Goal: Task Accomplishment & Management: Use online tool/utility

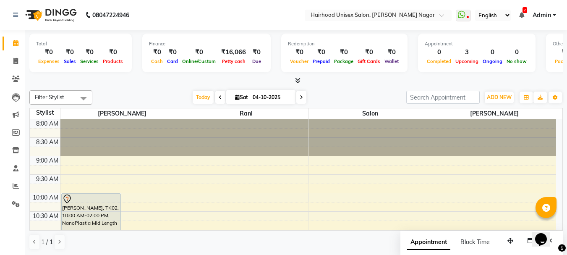
scroll to position [126, 0]
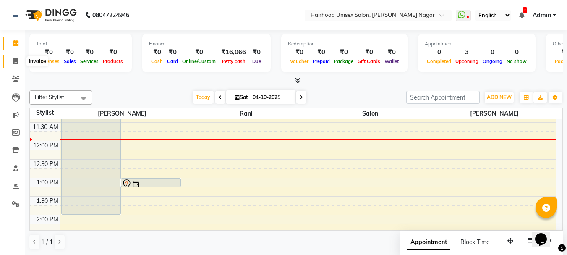
click at [15, 61] on icon at bounding box center [15, 61] width 5 height 6
select select "service"
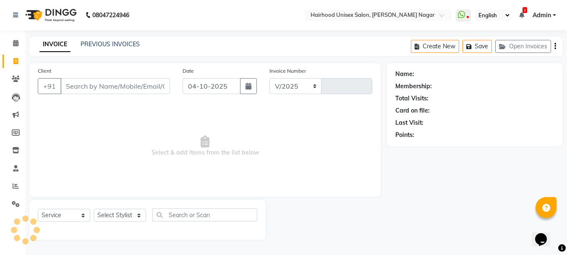
select select "754"
type input "1166"
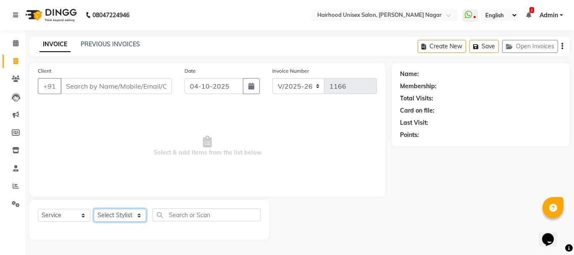
click at [112, 211] on select "Select Stylist [PERSON_NAME] Rani Salon [PERSON_NAME]" at bounding box center [120, 215] width 53 height 13
select select "12325"
click at [94, 209] on select "Select Stylist [PERSON_NAME] Rani Salon [PERSON_NAME]" at bounding box center [120, 215] width 53 height 13
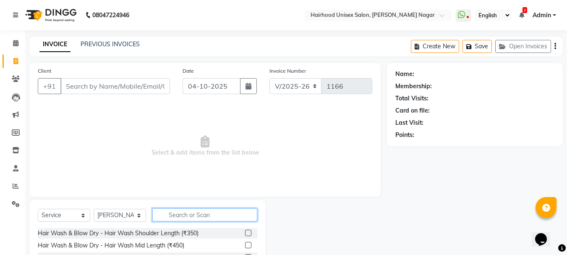
click at [205, 215] on input "text" at bounding box center [204, 214] width 105 height 13
type input "ard"
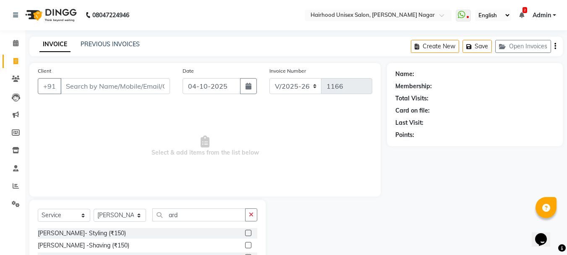
click at [247, 234] on label at bounding box center [248, 233] width 6 height 6
click at [247, 234] on input "checkbox" at bounding box center [247, 233] width 5 height 5
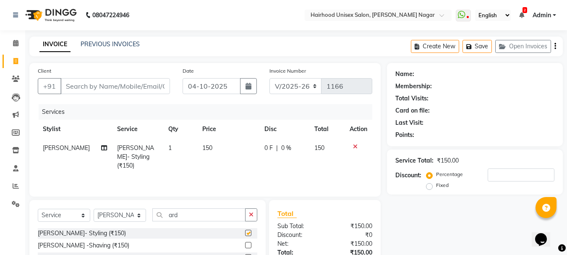
checkbox input "false"
click at [160, 87] on input "Client" at bounding box center [115, 86] width 110 height 16
type input "n"
type input "0"
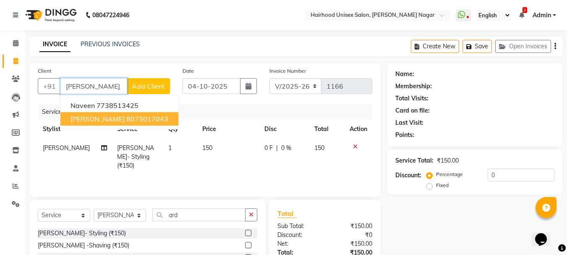
click at [143, 120] on ngb-highlight "8073017043" at bounding box center [147, 119] width 42 height 8
type input "8073017043"
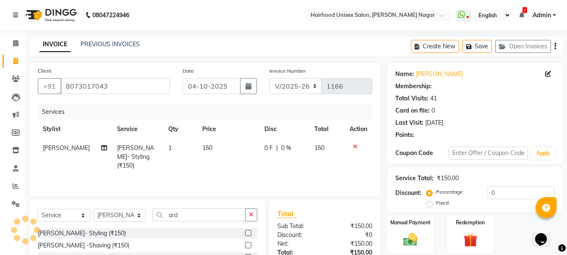
type input "20"
select select "1: Object"
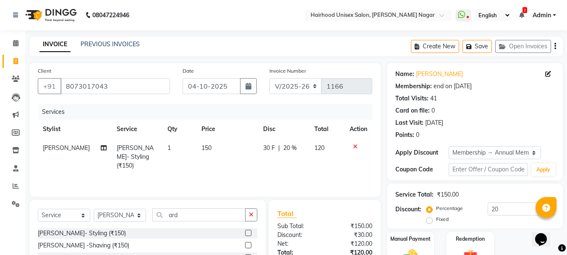
scroll to position [63, 0]
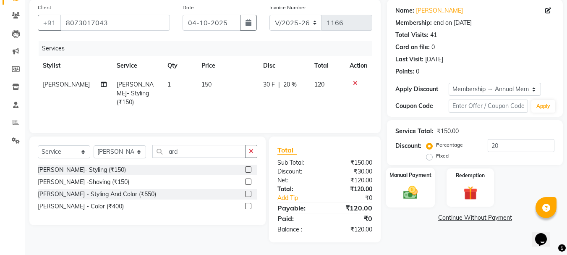
click at [423, 200] on img at bounding box center [411, 192] width 24 height 17
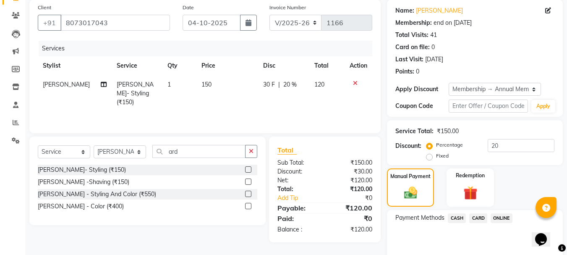
click at [507, 218] on span "ONLINE" at bounding box center [502, 218] width 22 height 10
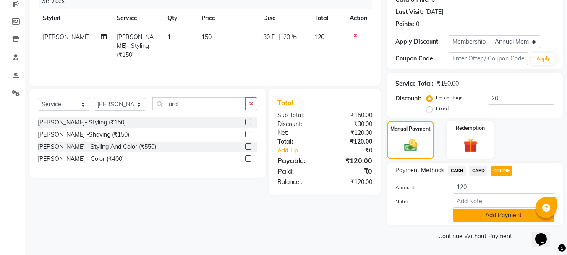
click at [502, 213] on button "Add Payment" at bounding box center [504, 215] width 102 height 13
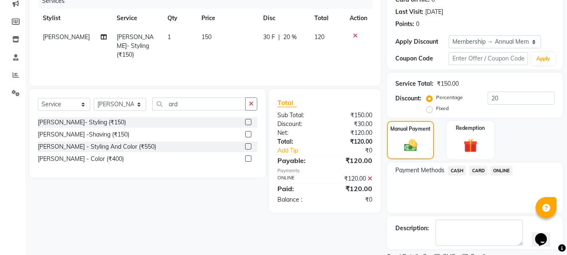
scroll to position [146, 0]
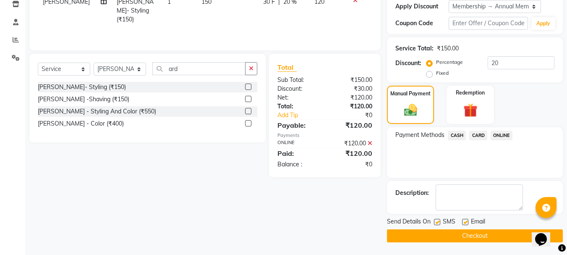
click at [501, 236] on button "Checkout" at bounding box center [475, 235] width 176 height 13
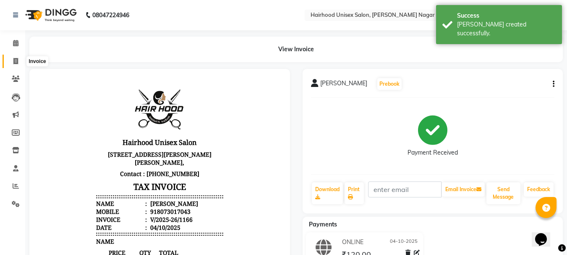
click at [16, 60] on icon at bounding box center [15, 61] width 5 height 6
select select "754"
select select "service"
